Goal: Book appointment/travel/reservation

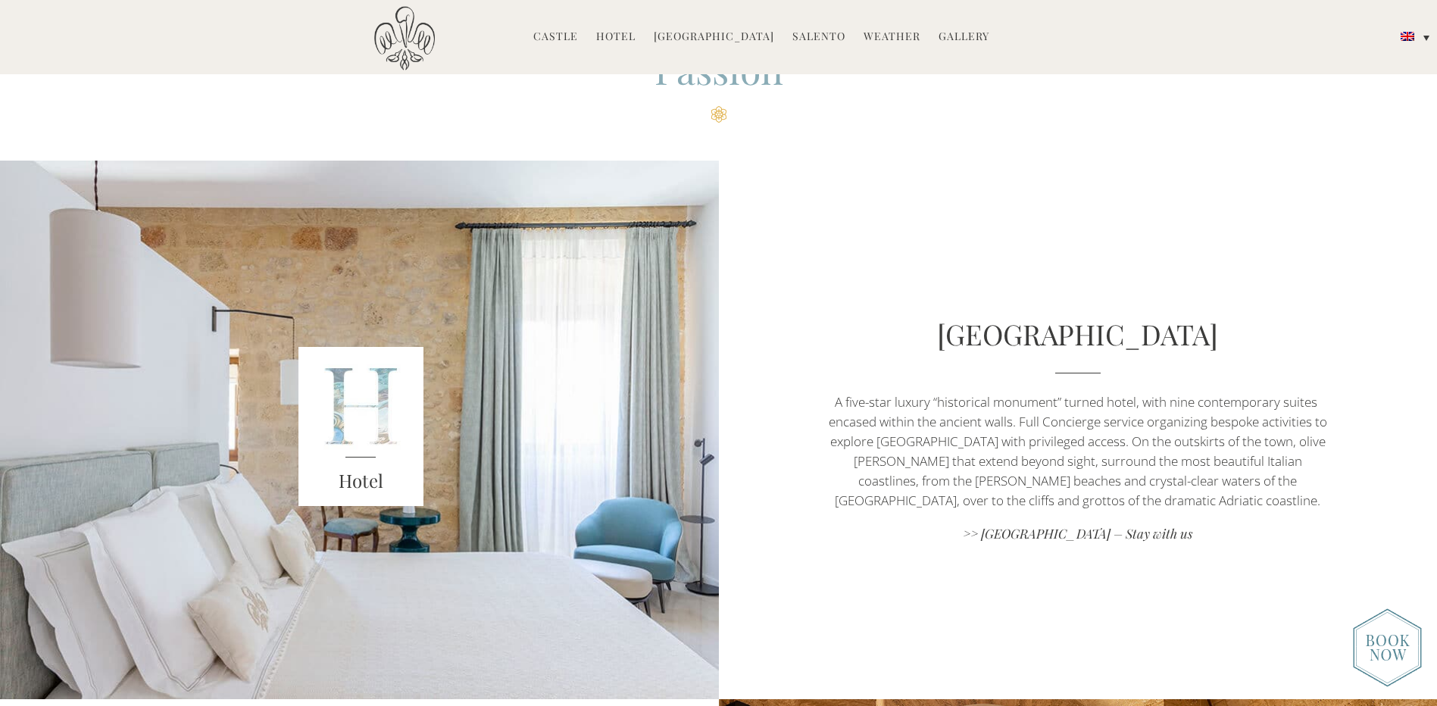
scroll to position [606, 0]
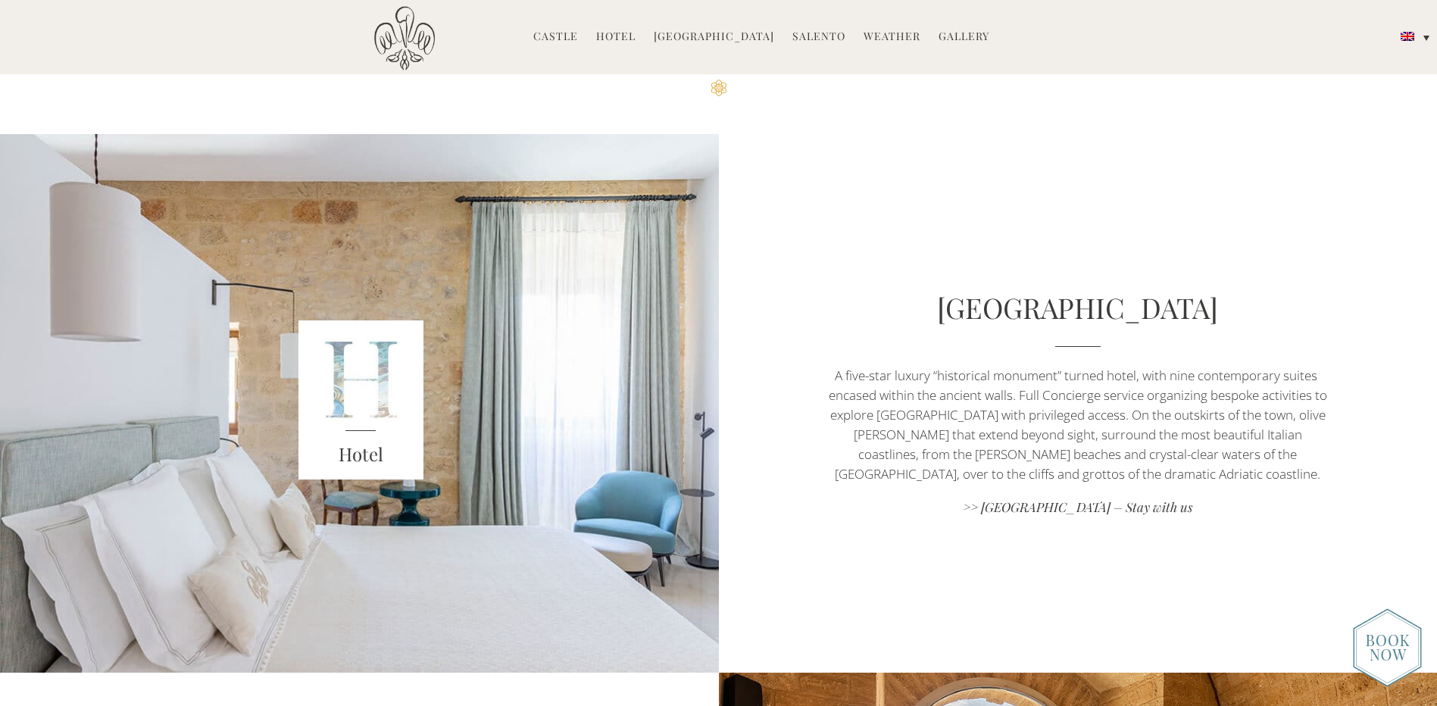
click at [562, 386] on div "Hotel" at bounding box center [360, 403] width 503 height 539
click at [334, 386] on div "Hotel" at bounding box center [360, 403] width 503 height 539
click at [623, 39] on link "Hotel" at bounding box center [615, 37] width 39 height 17
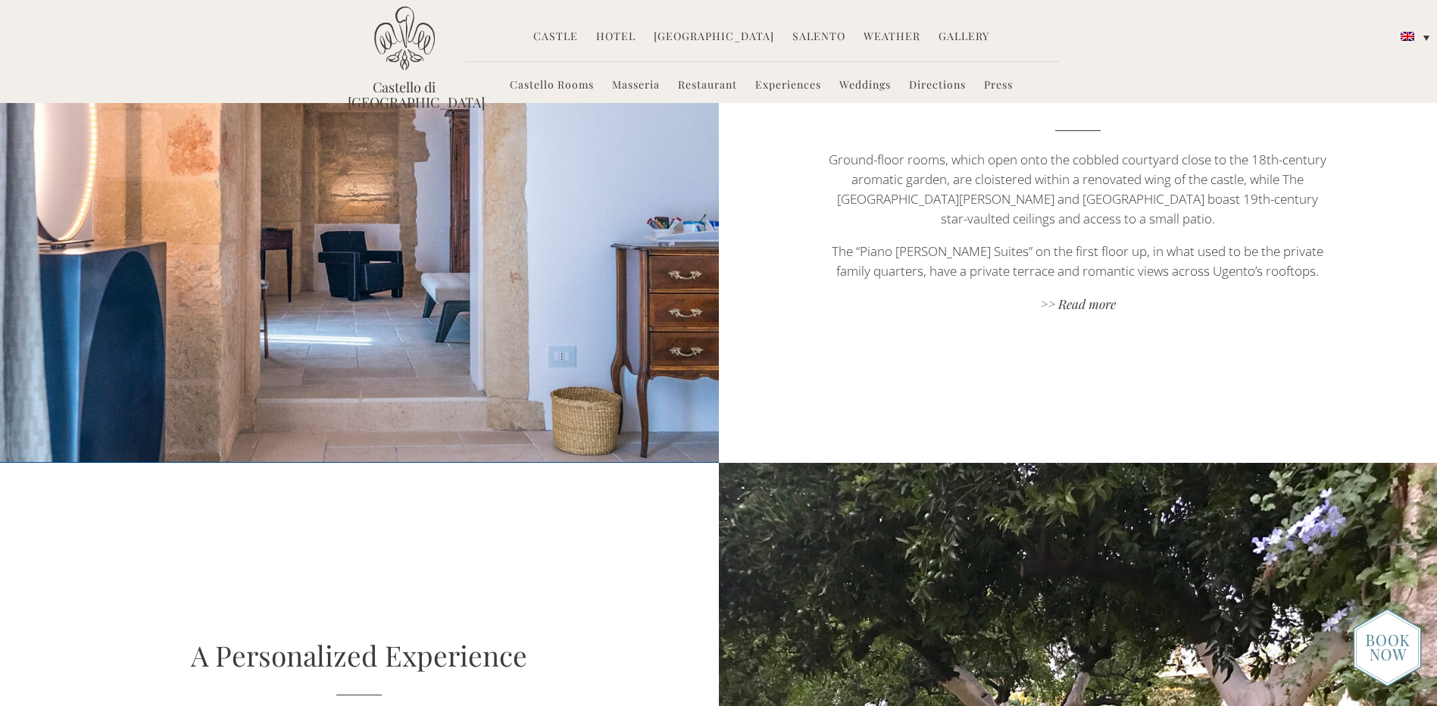
scroll to position [985, 0]
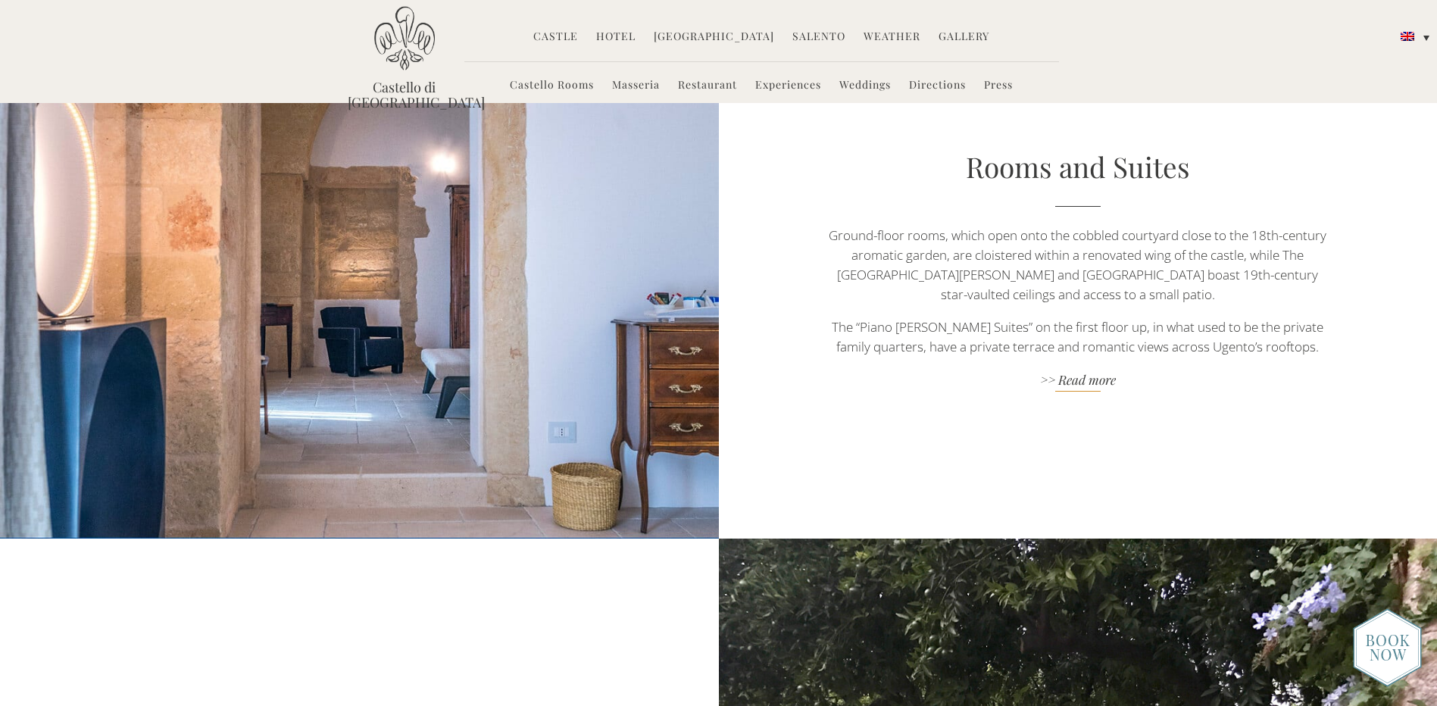
click at [1076, 371] on link ">> Read more" at bounding box center [1077, 381] width 503 height 20
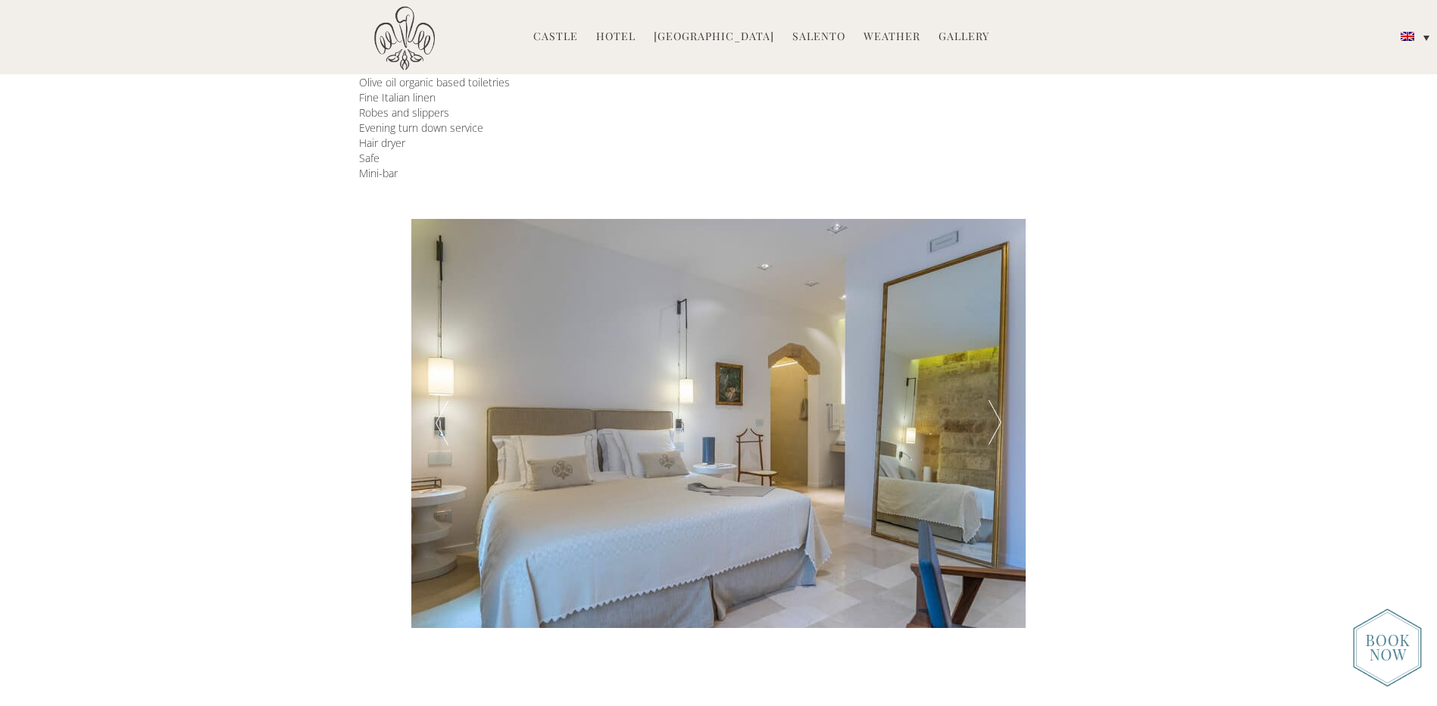
scroll to position [379, 0]
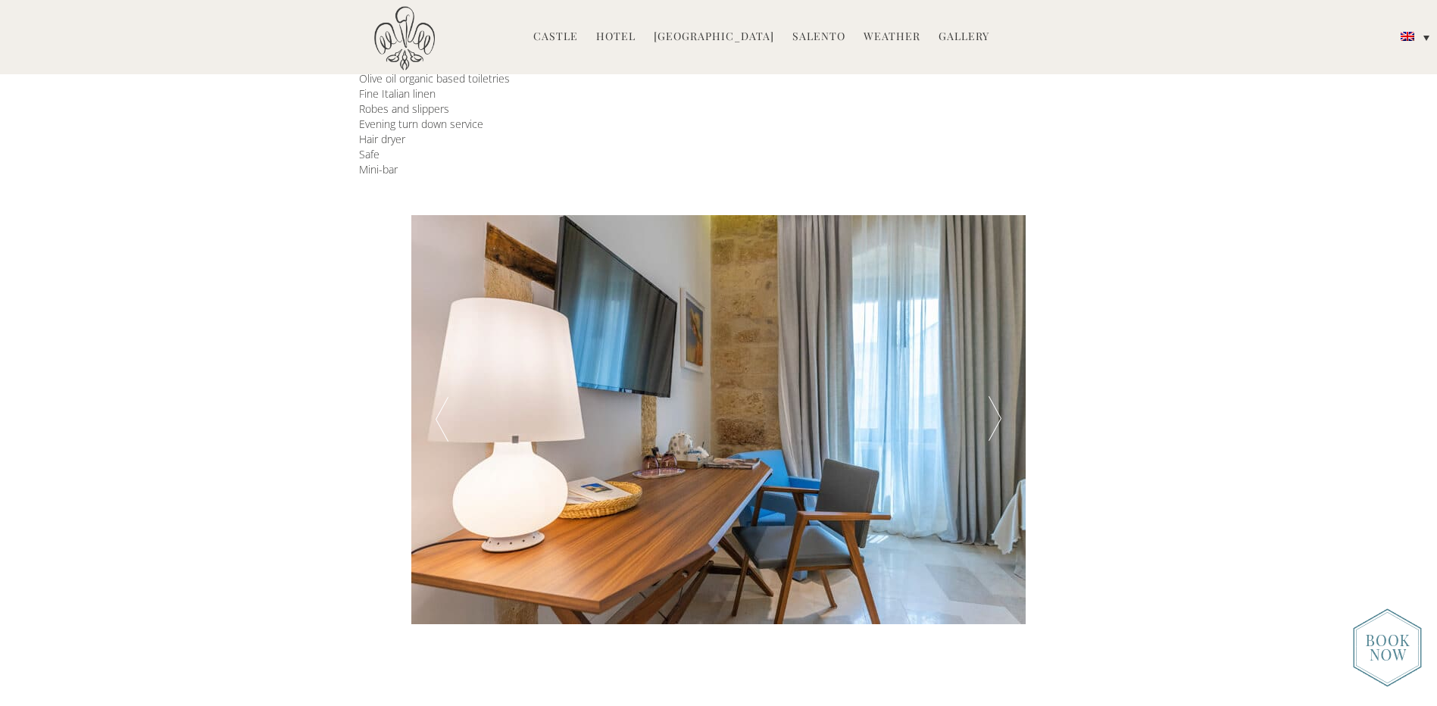
click at [993, 423] on div at bounding box center [994, 419] width 61 height 409
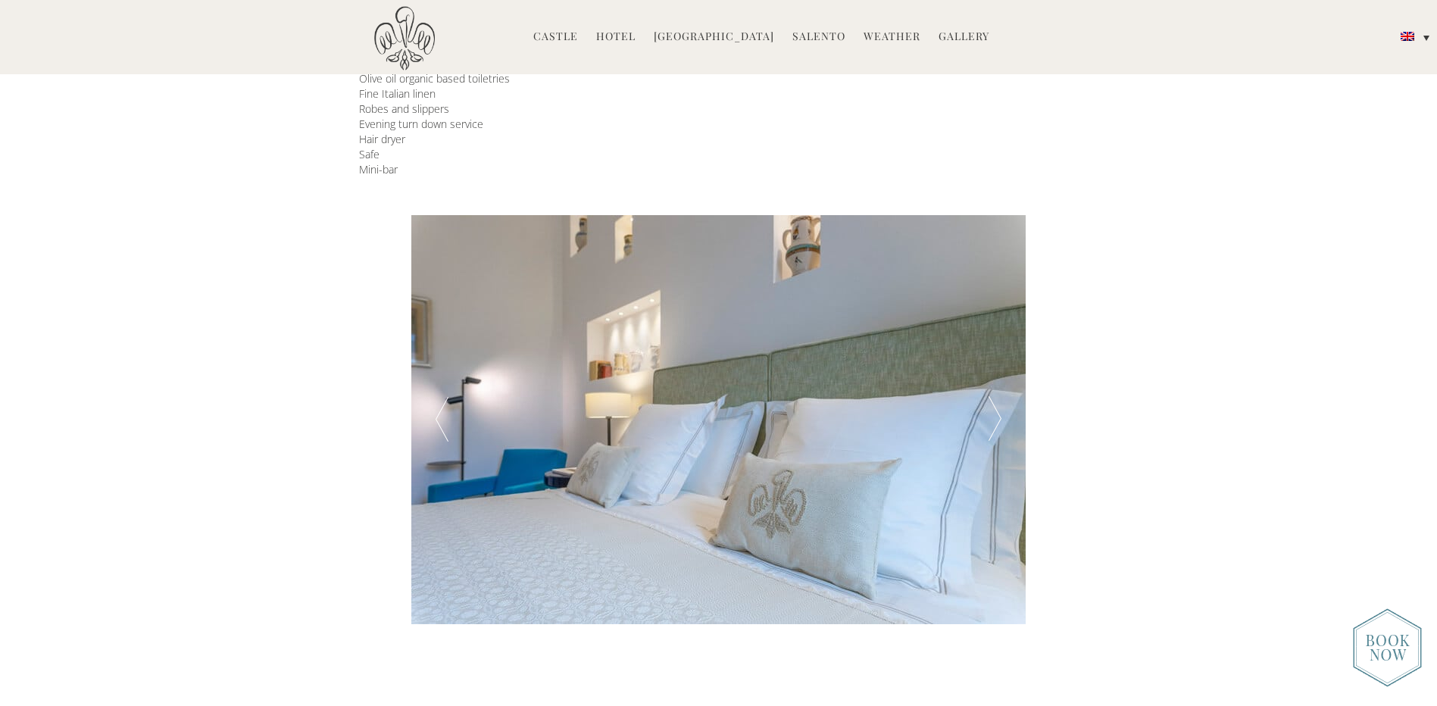
click at [993, 423] on div at bounding box center [994, 419] width 61 height 409
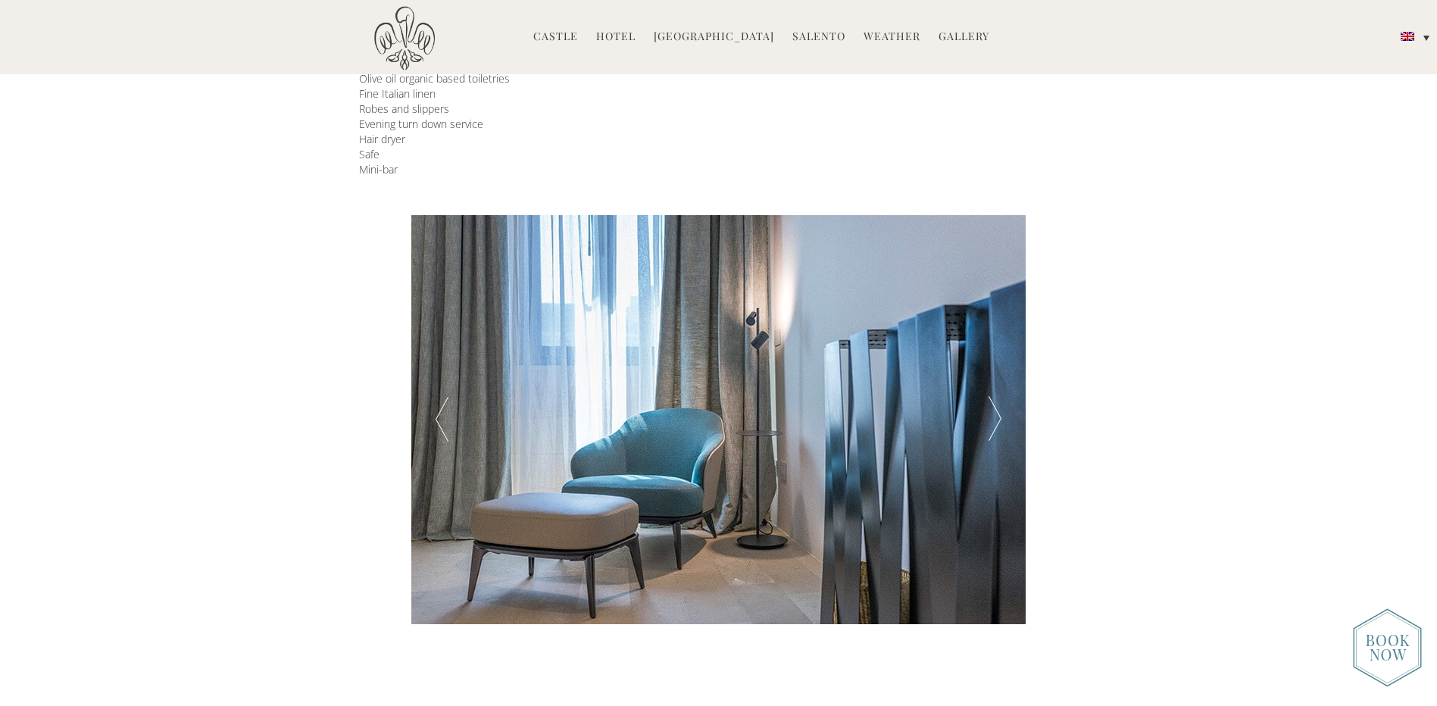
click at [993, 423] on div at bounding box center [994, 419] width 61 height 409
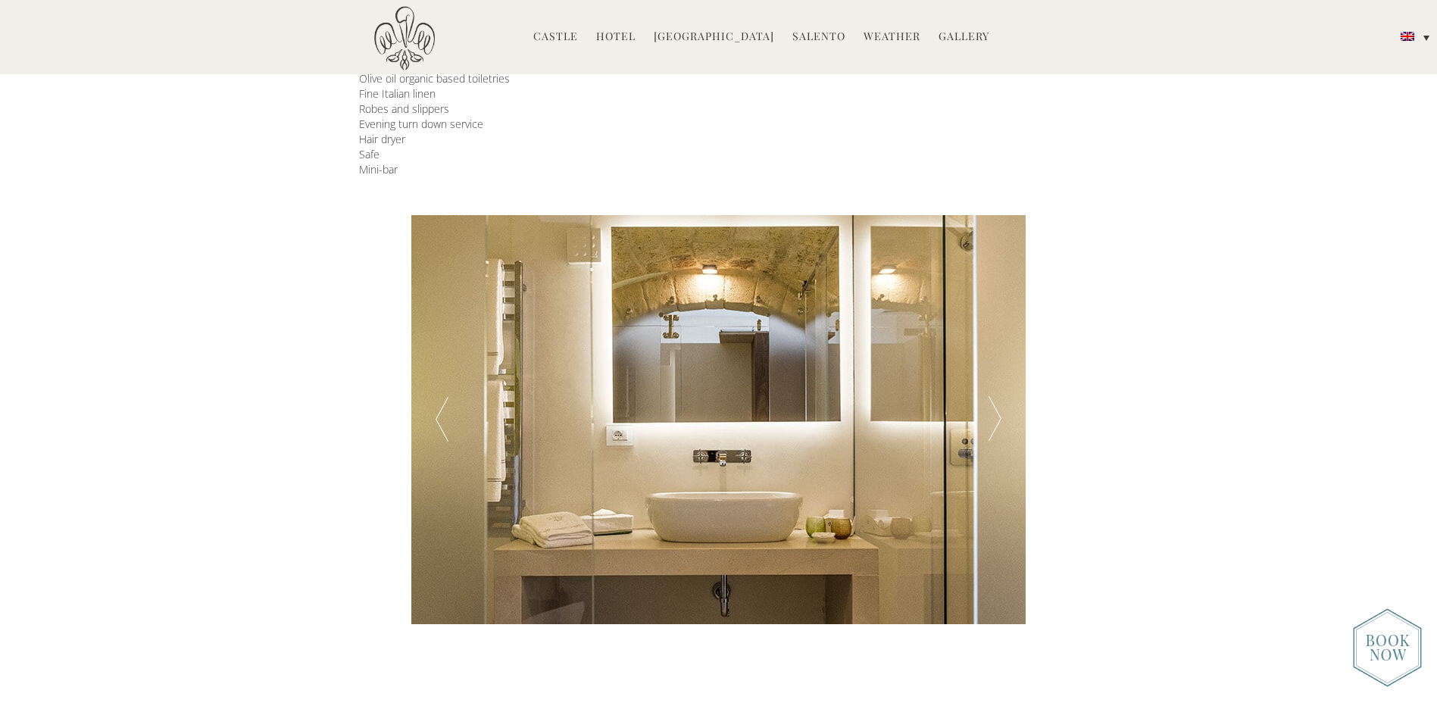
click at [993, 423] on div at bounding box center [994, 419] width 61 height 409
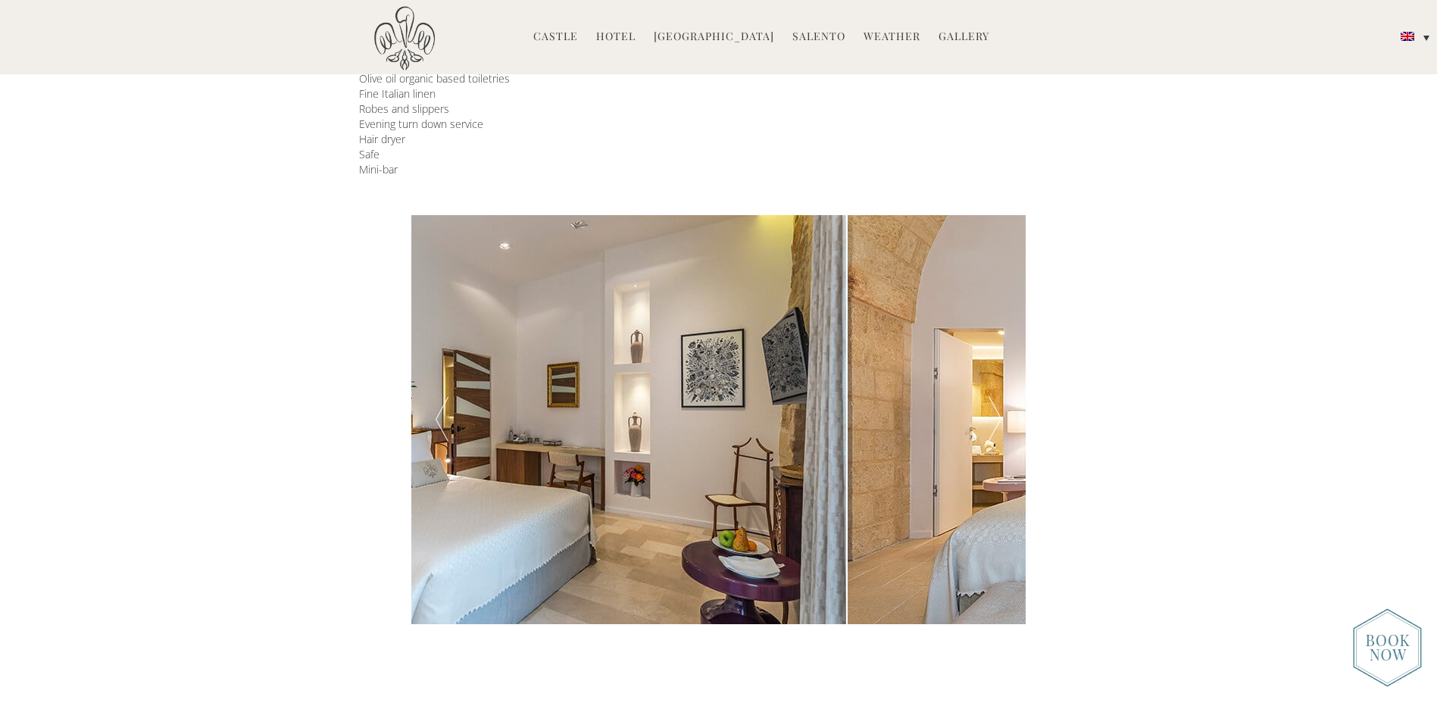
click at [993, 424] on div at bounding box center [994, 419] width 61 height 409
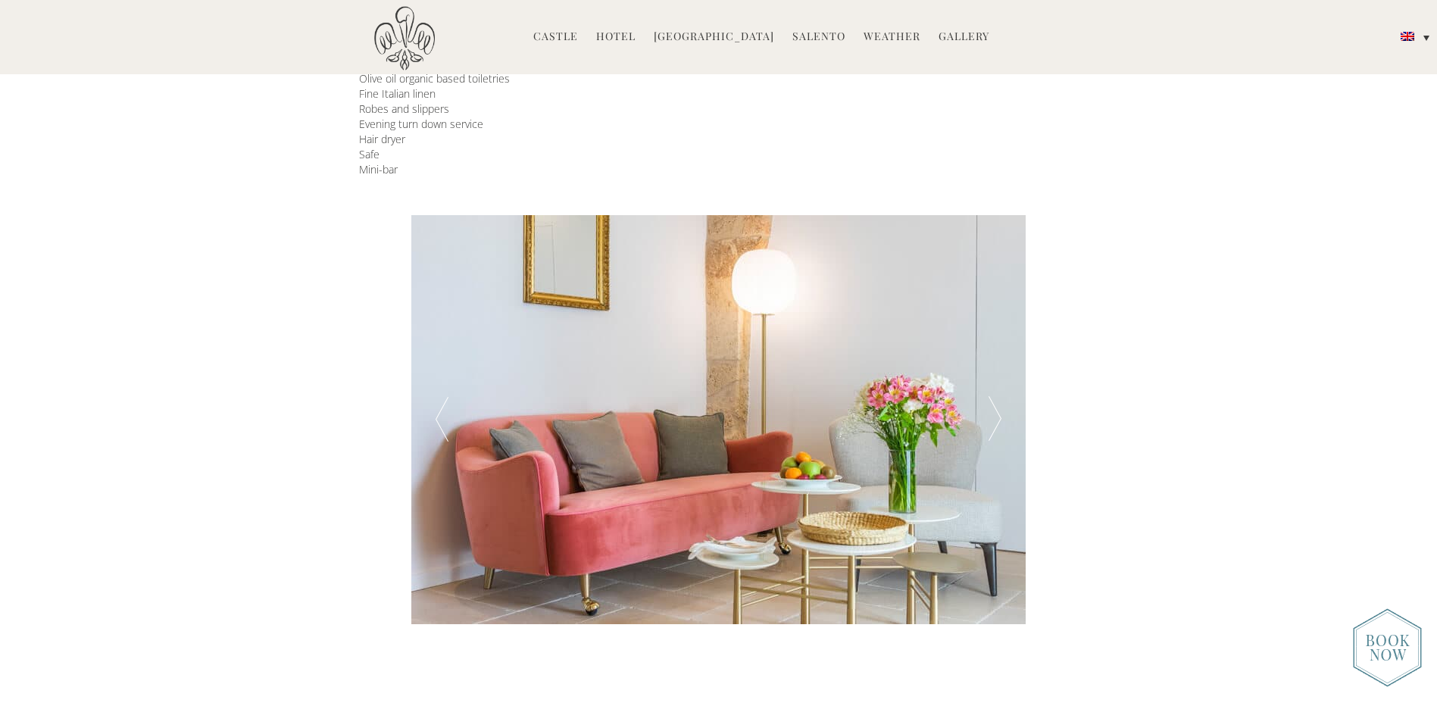
click at [993, 424] on div at bounding box center [994, 419] width 61 height 409
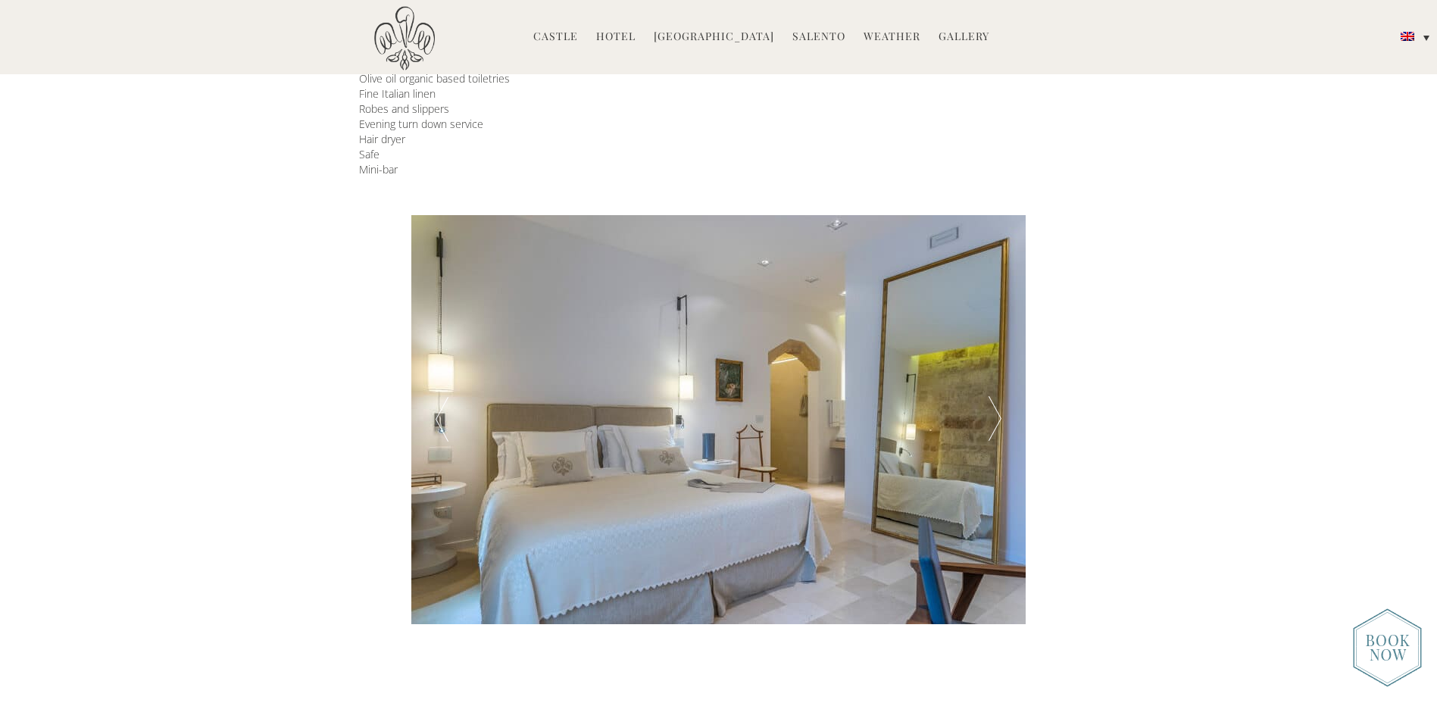
click at [993, 424] on div at bounding box center [994, 419] width 61 height 409
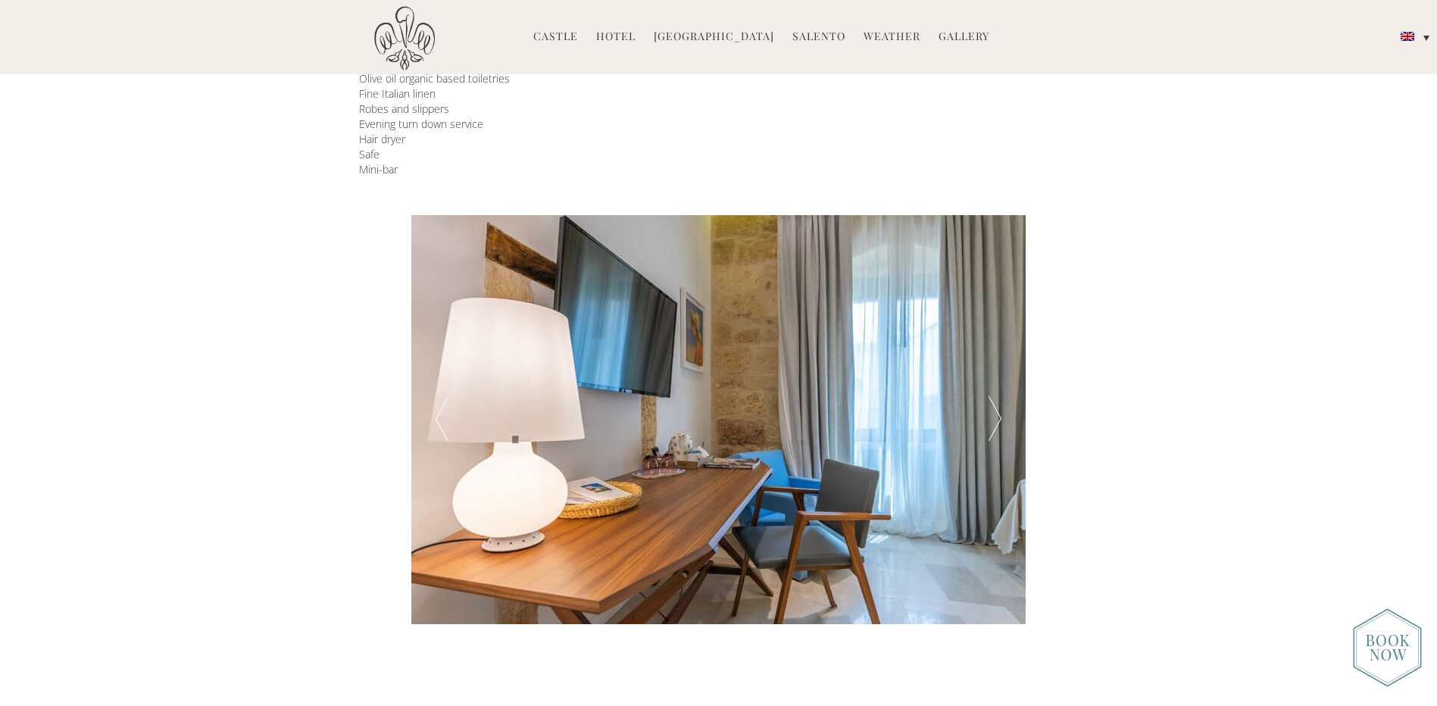
click at [993, 424] on div at bounding box center [994, 419] width 61 height 409
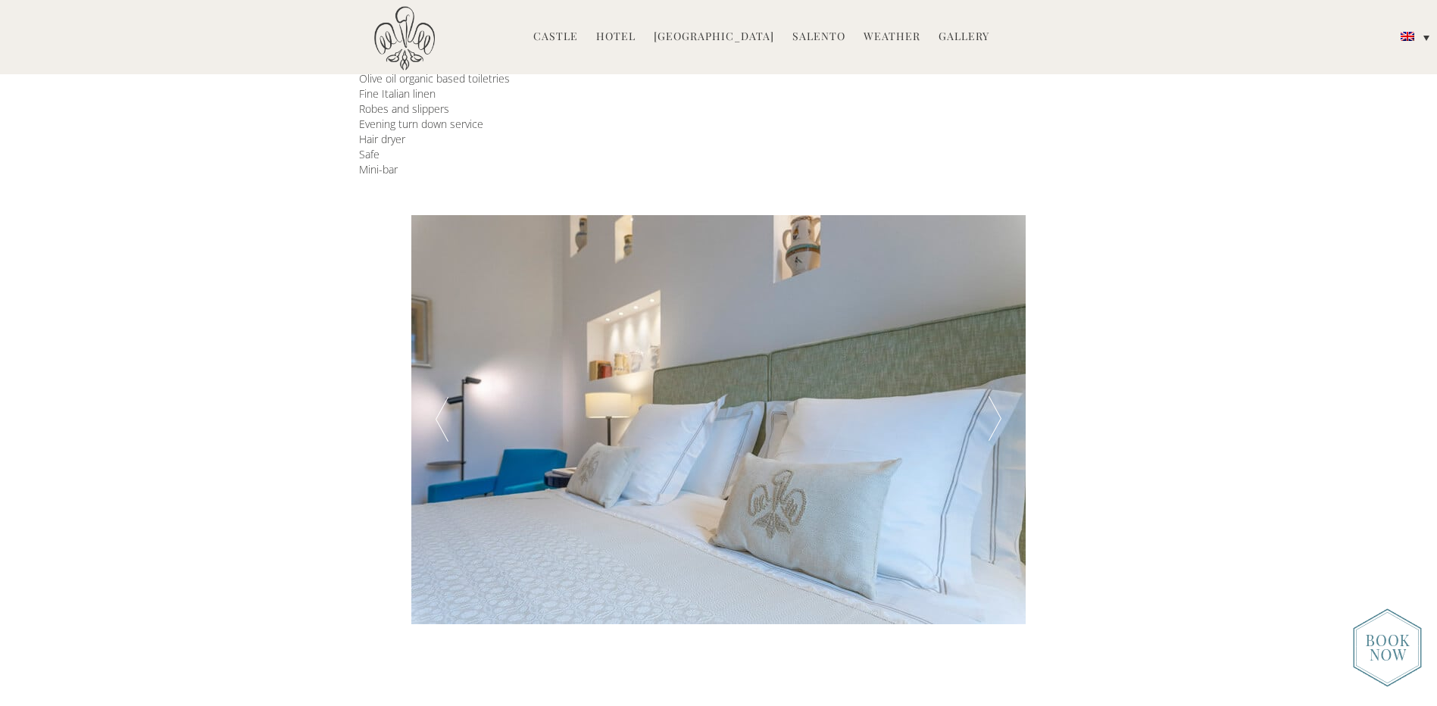
click at [993, 424] on div at bounding box center [994, 419] width 61 height 409
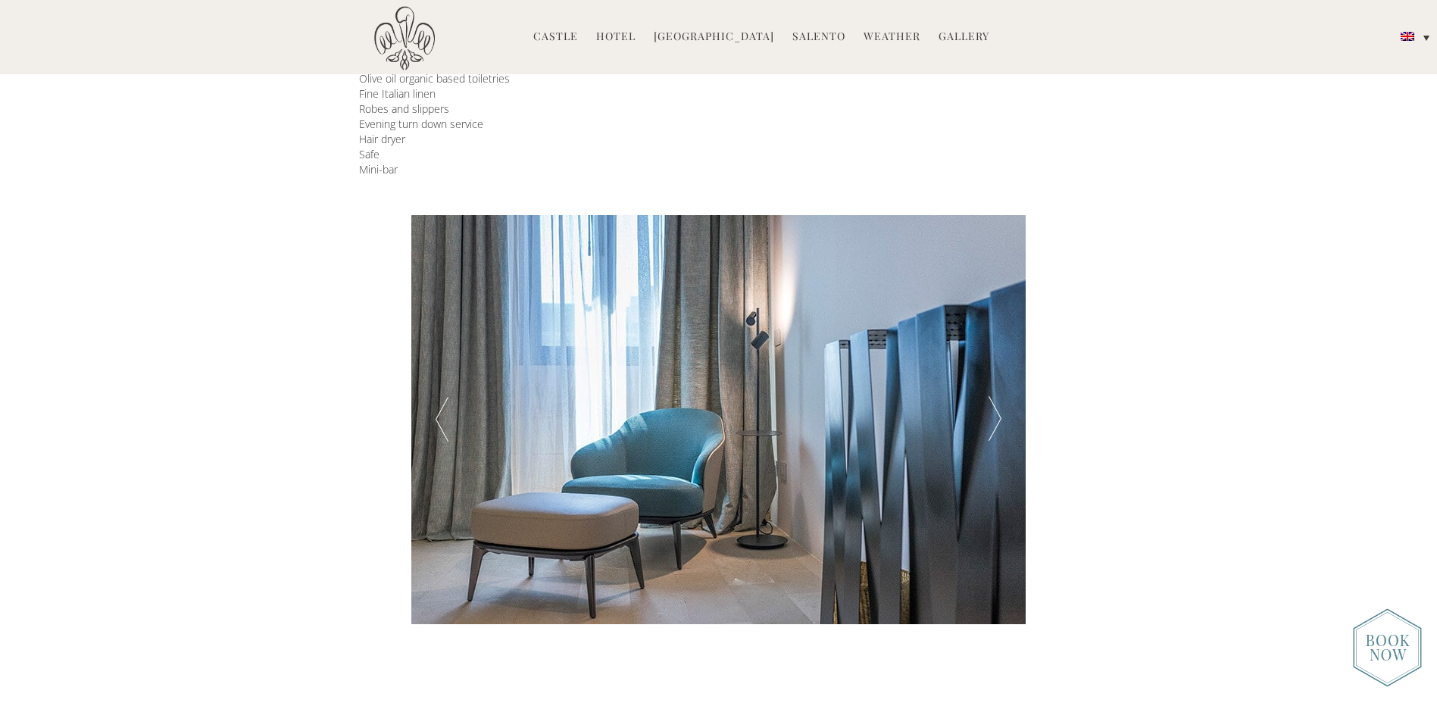
click at [993, 424] on div at bounding box center [994, 419] width 61 height 409
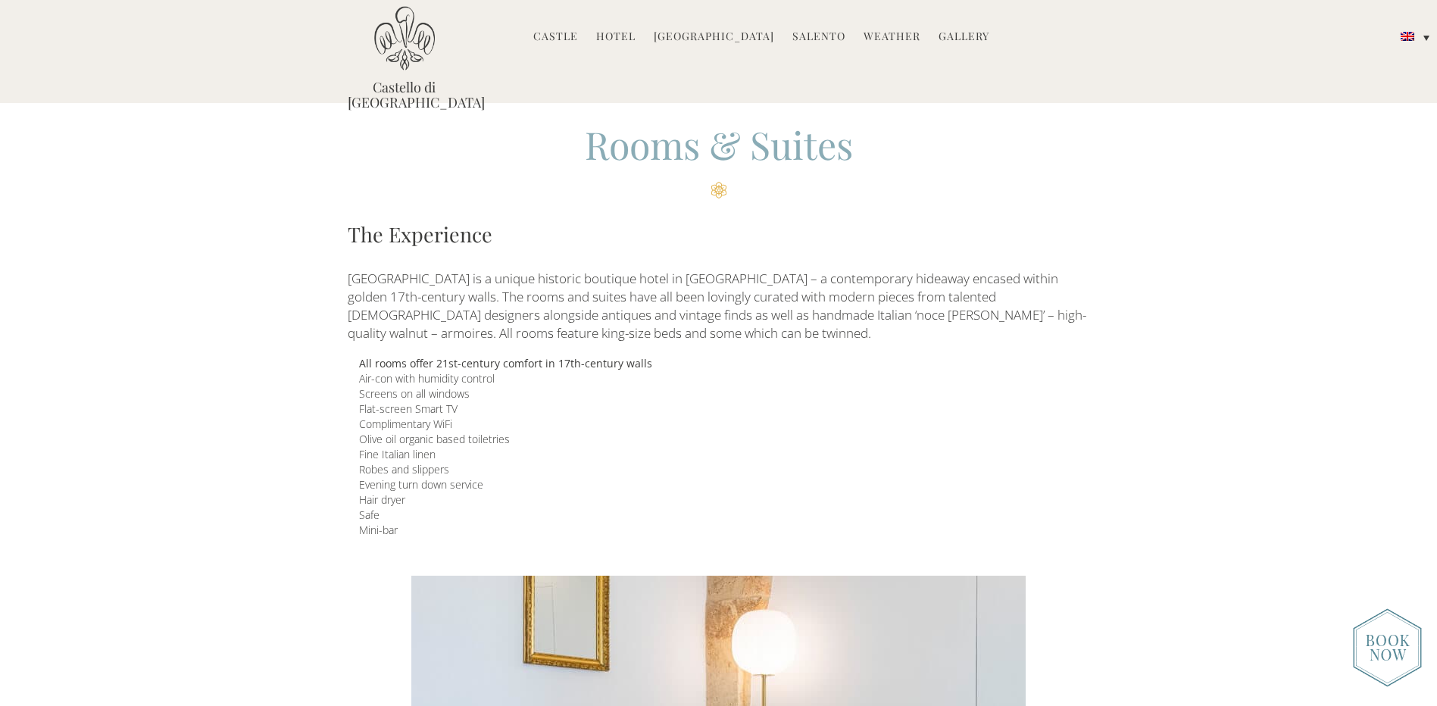
scroll to position [0, 0]
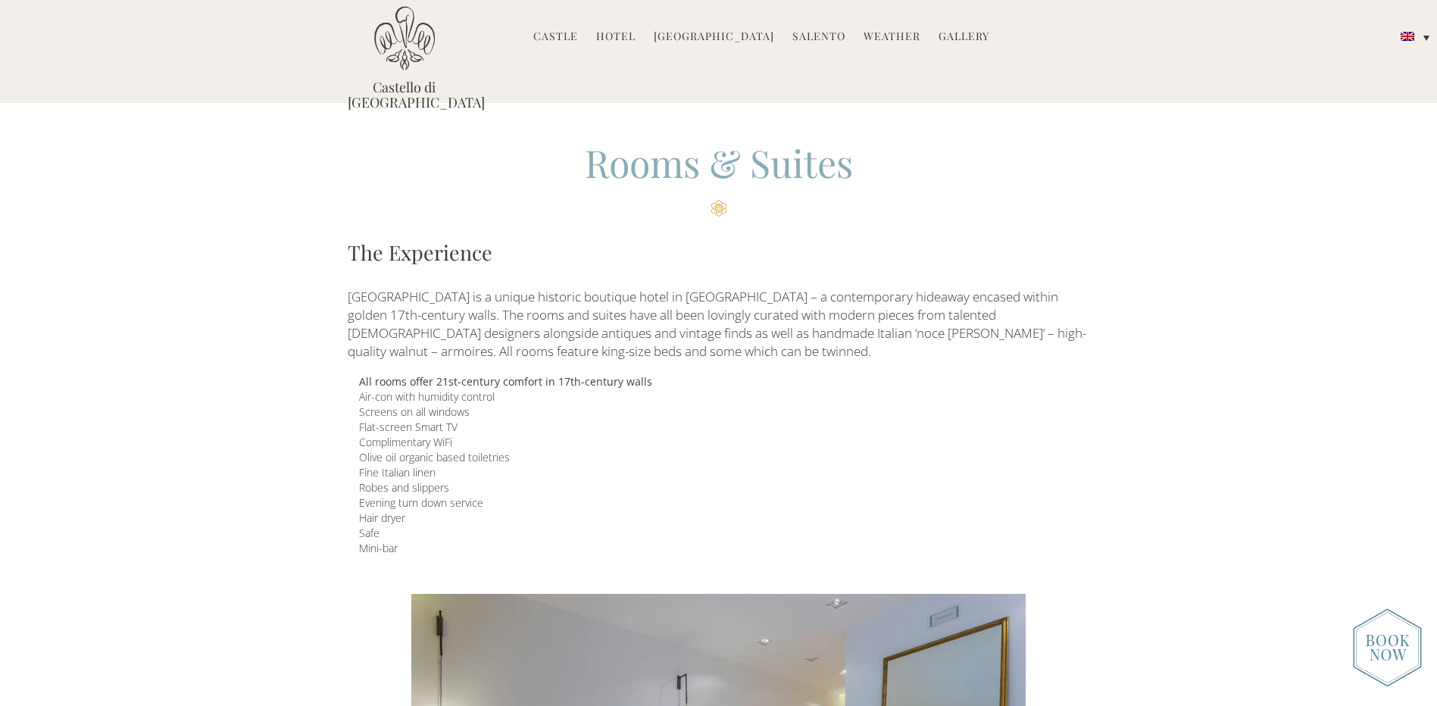
click at [818, 40] on link "Salento" at bounding box center [818, 37] width 53 height 17
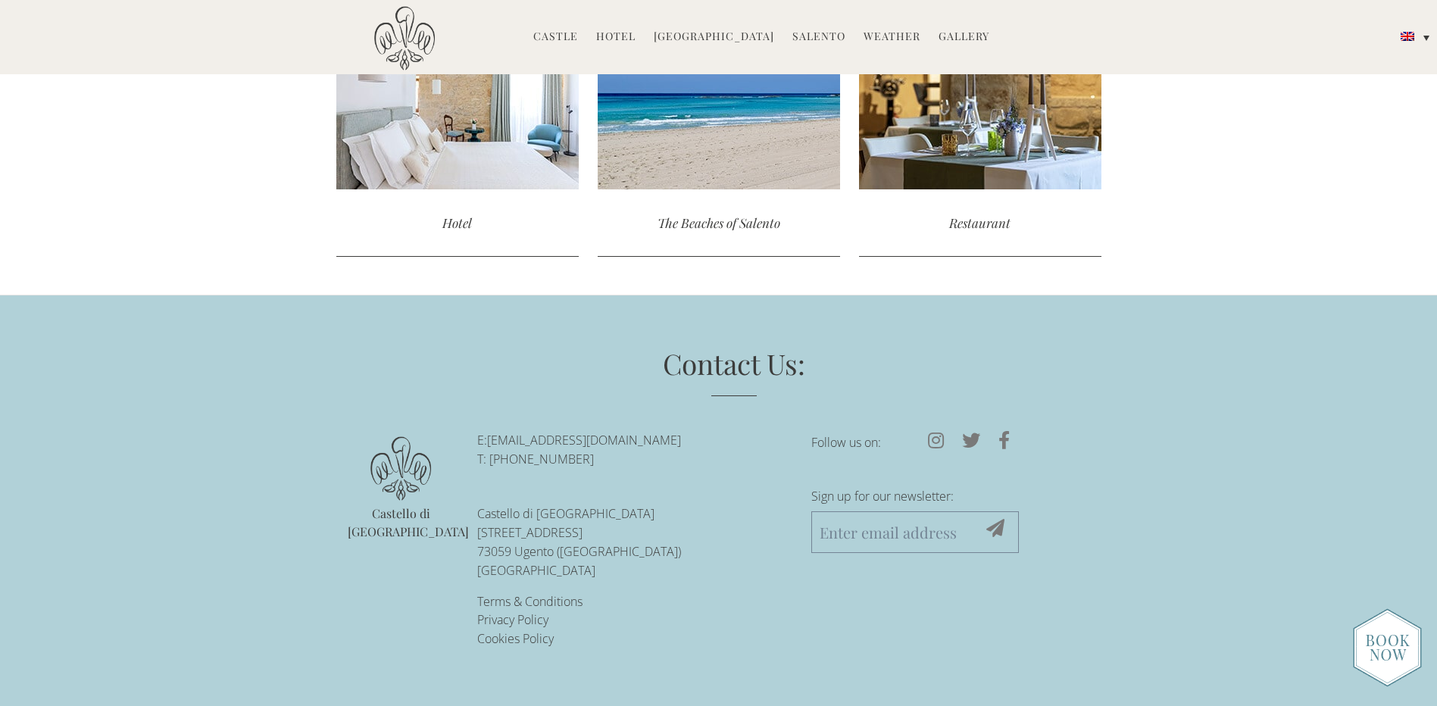
scroll to position [5832, 0]
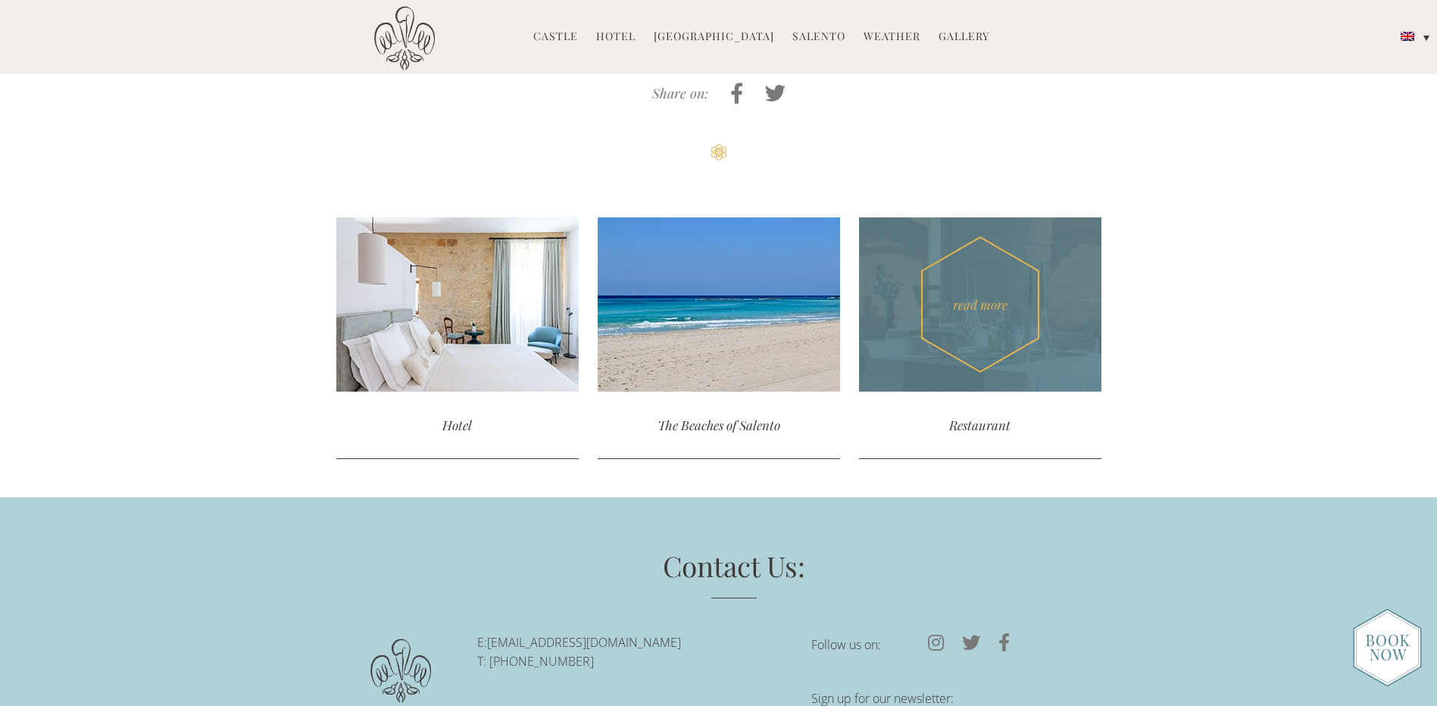
click at [982, 217] on div "read more" at bounding box center [980, 304] width 242 height 174
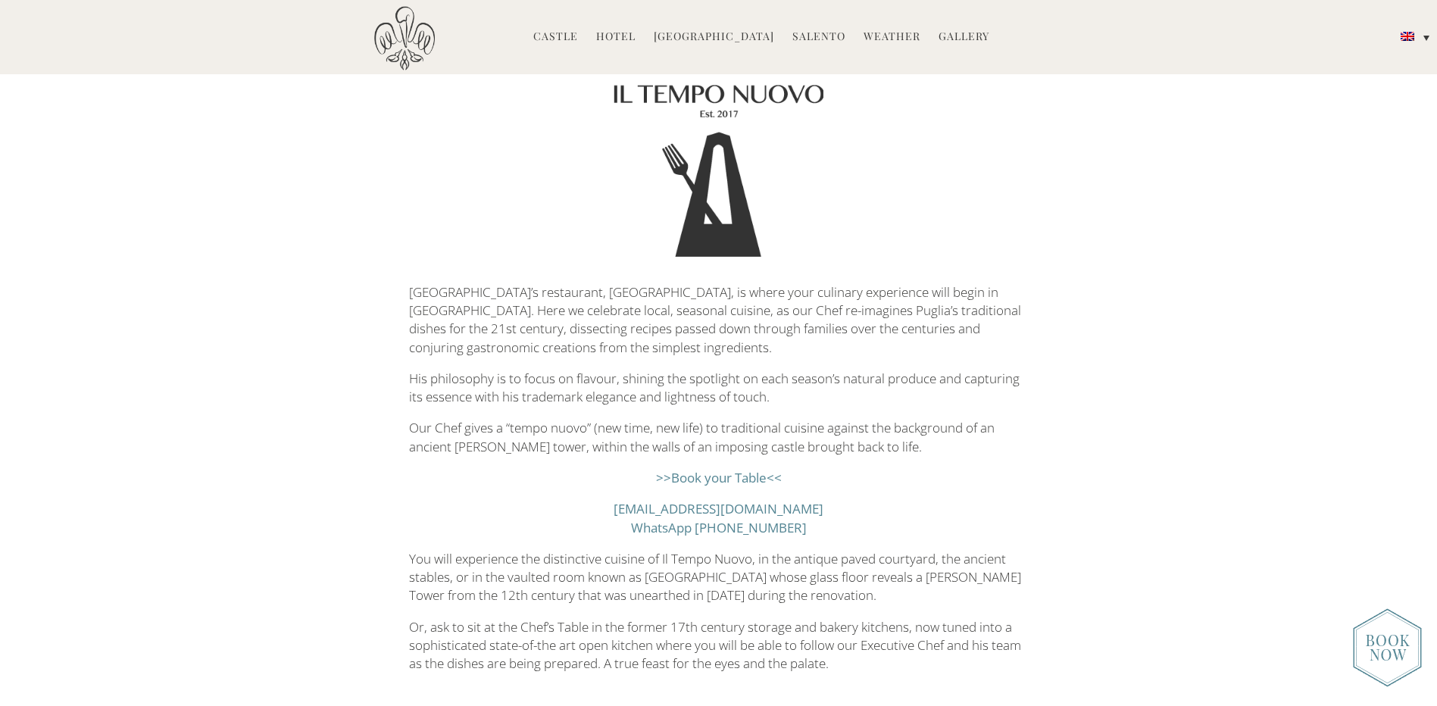
scroll to position [303, 0]
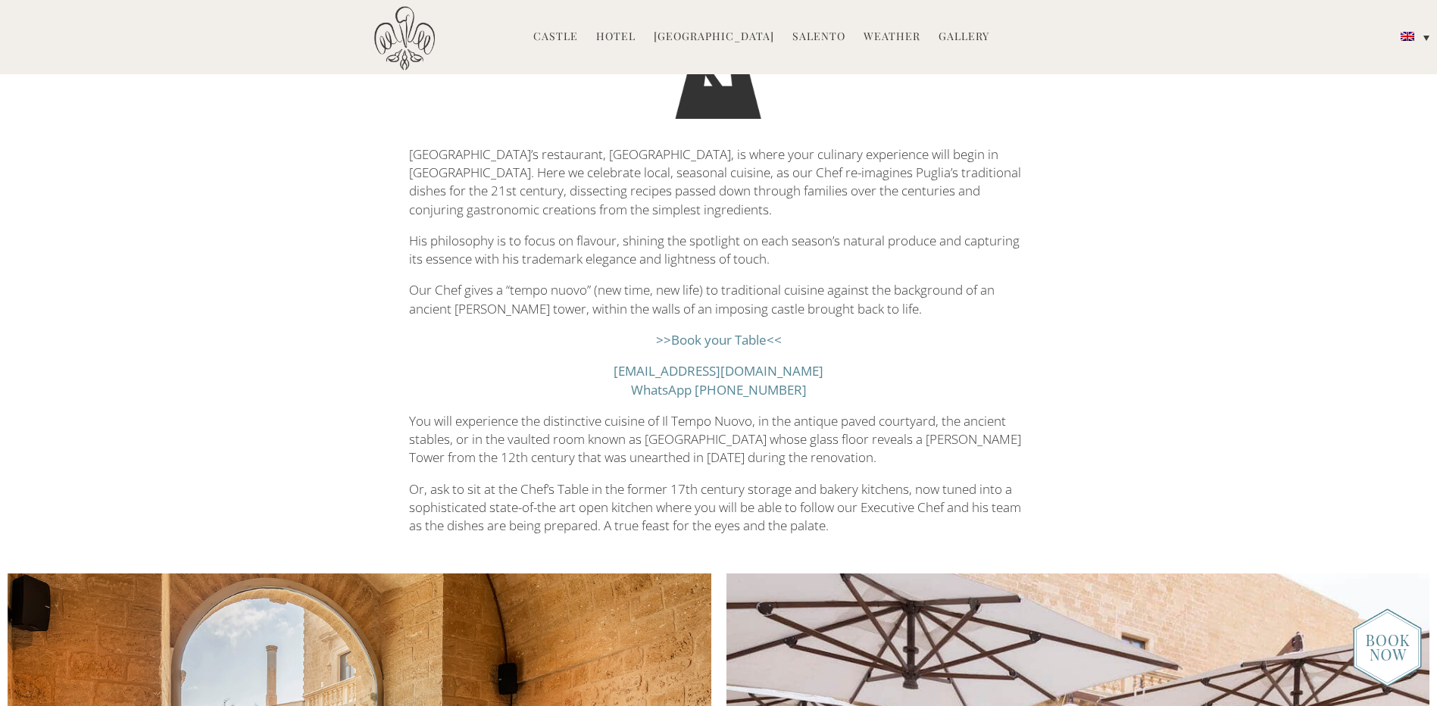
click at [707, 345] on link ">>Book your Table<<" at bounding box center [719, 339] width 126 height 17
